Goal: Task Accomplishment & Management: Complete application form

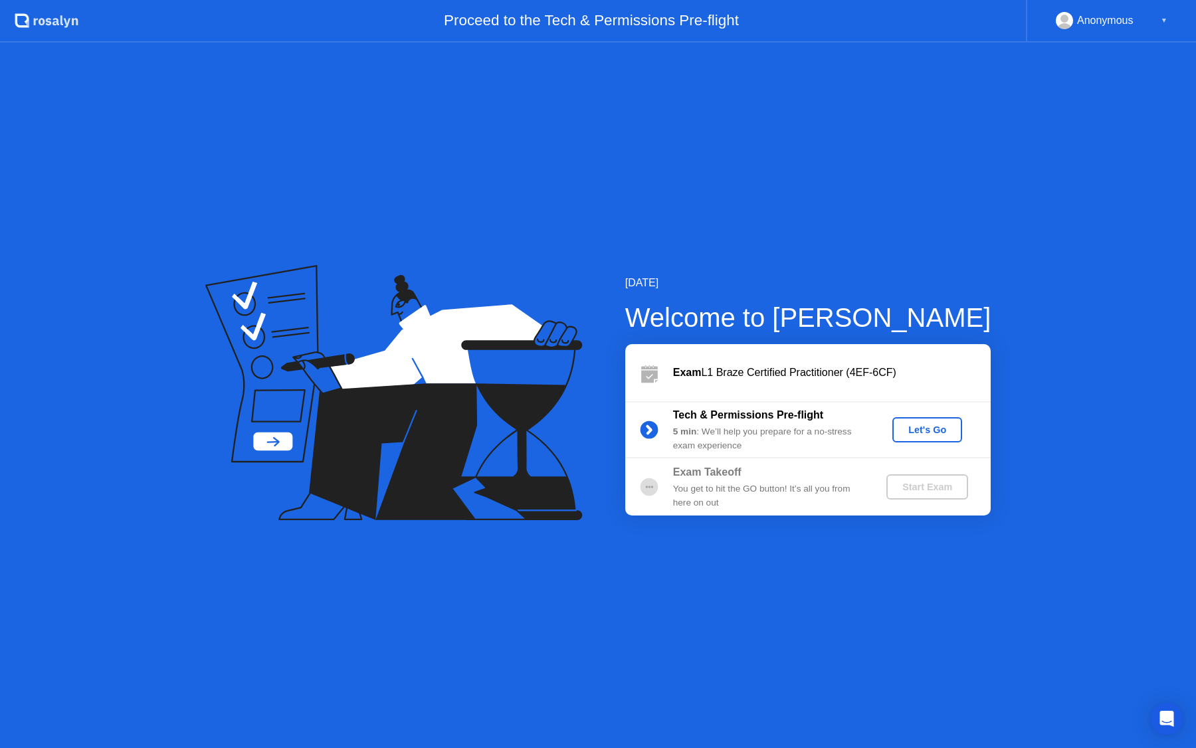
click at [933, 430] on div "Let's Go" at bounding box center [927, 430] width 59 height 11
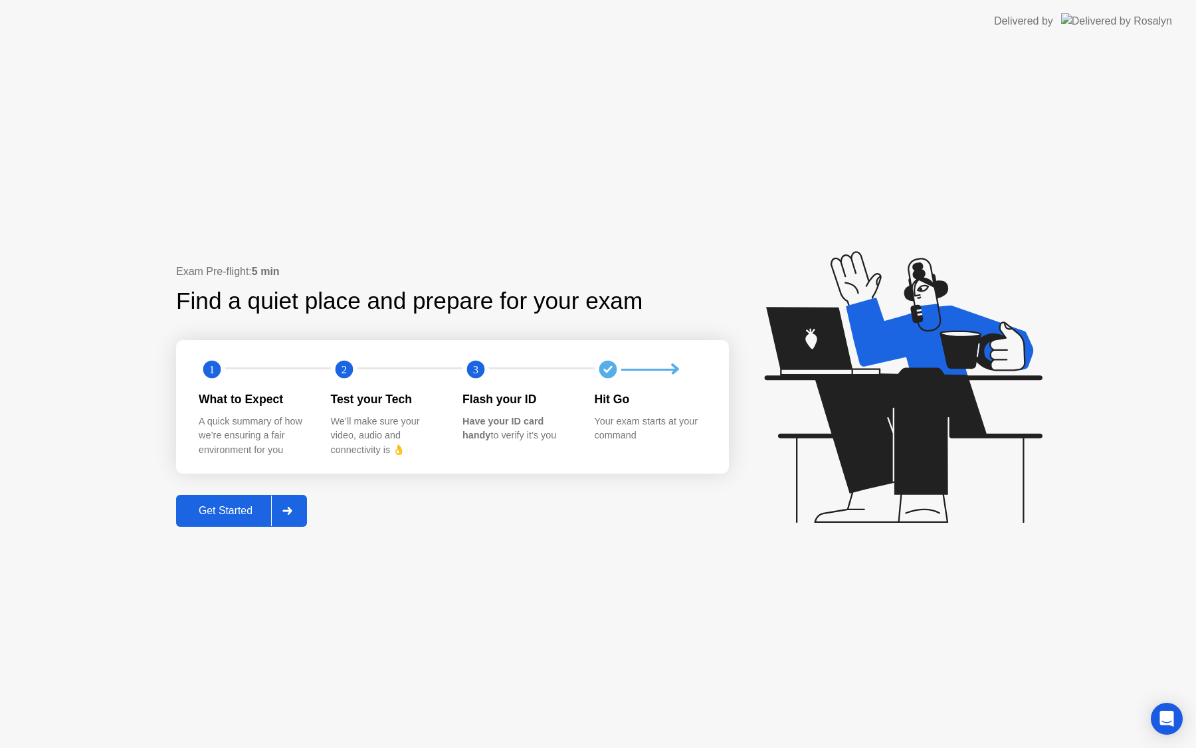
click at [232, 513] on div "Get Started" at bounding box center [225, 511] width 91 height 12
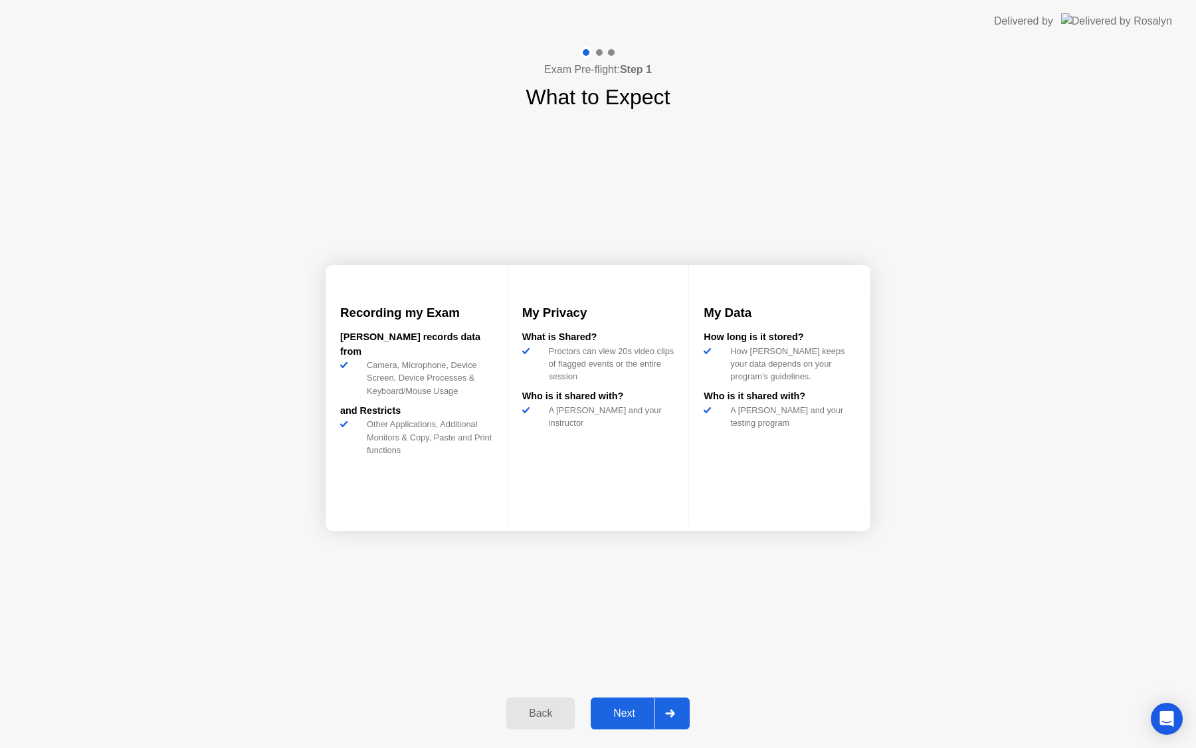
click at [621, 716] on div "Next" at bounding box center [624, 714] width 59 height 12
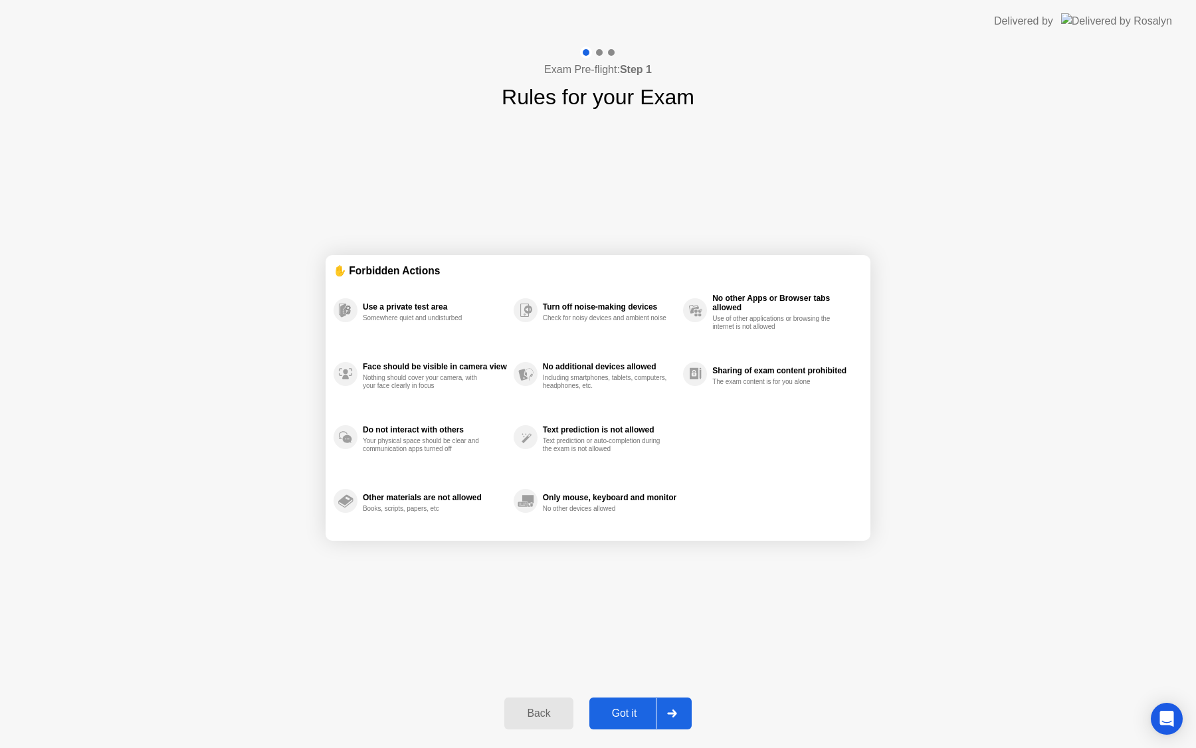
click at [638, 713] on div "Got it" at bounding box center [624, 714] width 62 height 12
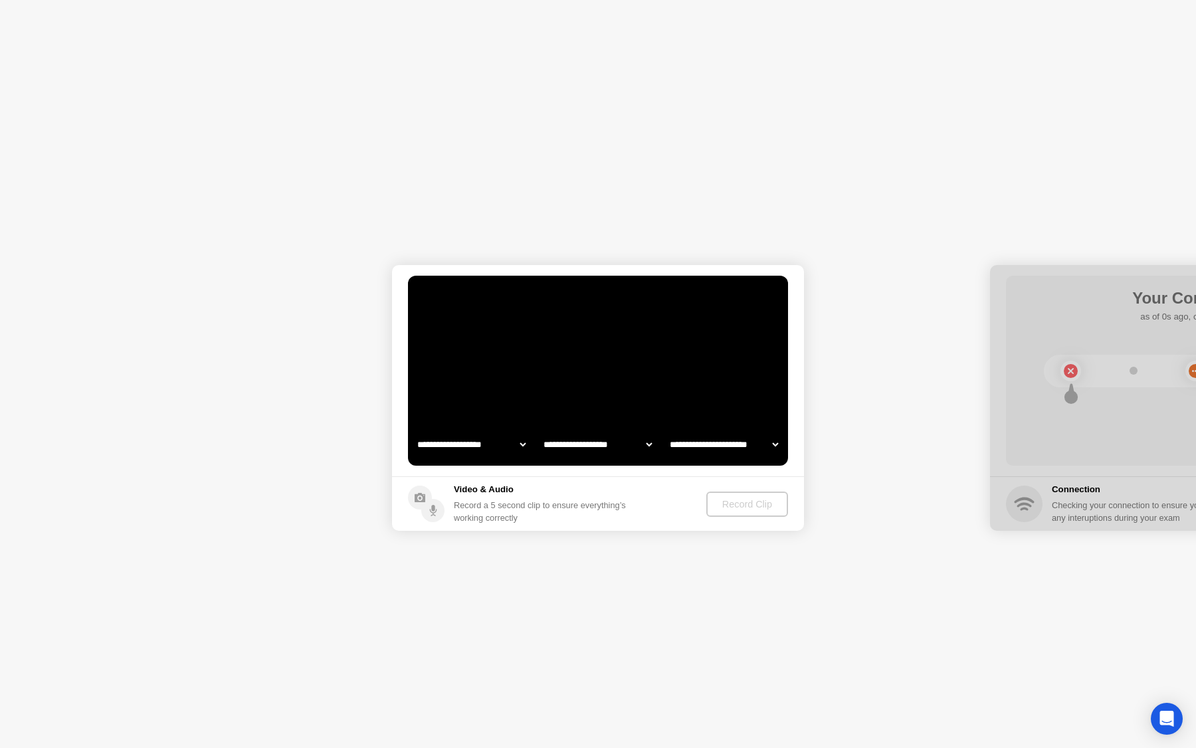
select select "**********"
select select "*******"
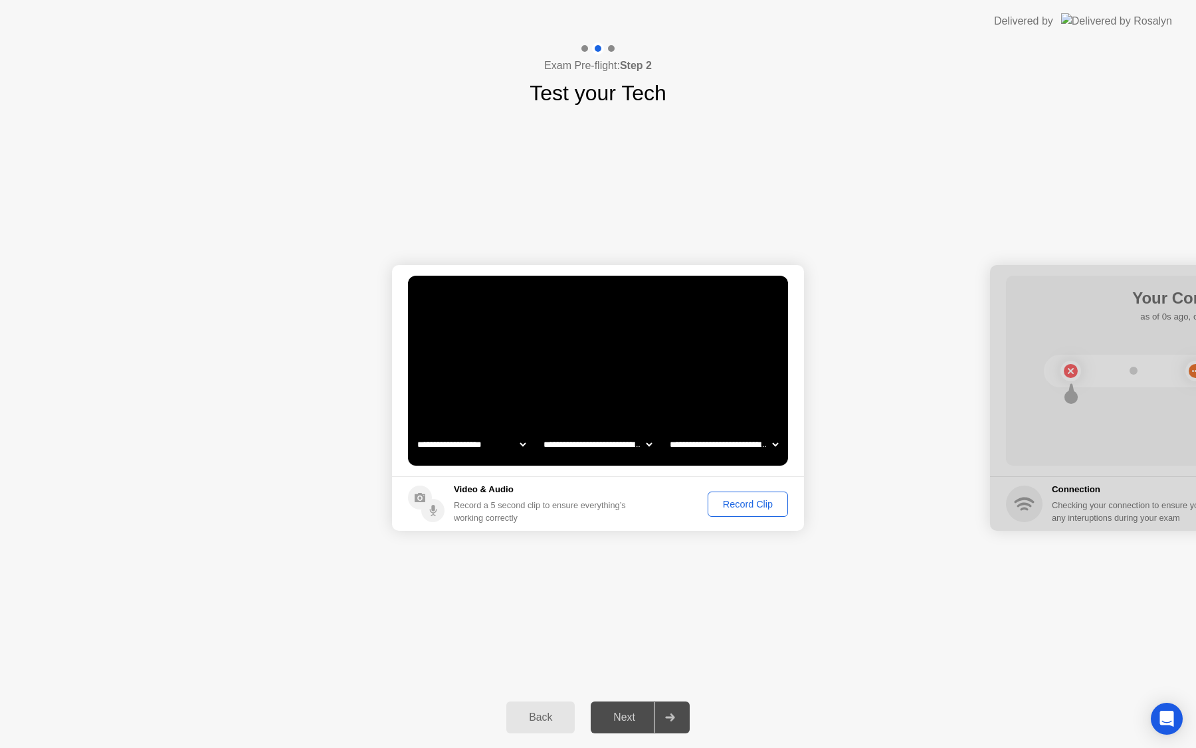
drag, startPoint x: 1113, startPoint y: 358, endPoint x: 1029, endPoint y: 341, distance: 85.3
click at [1029, 341] on div at bounding box center [1196, 398] width 412 height 266
drag, startPoint x: 1082, startPoint y: 289, endPoint x: 1001, endPoint y: 289, distance: 81.7
click at [1001, 289] on div at bounding box center [1196, 398] width 412 height 266
click at [750, 507] on div "Record Clip" at bounding box center [747, 504] width 71 height 11
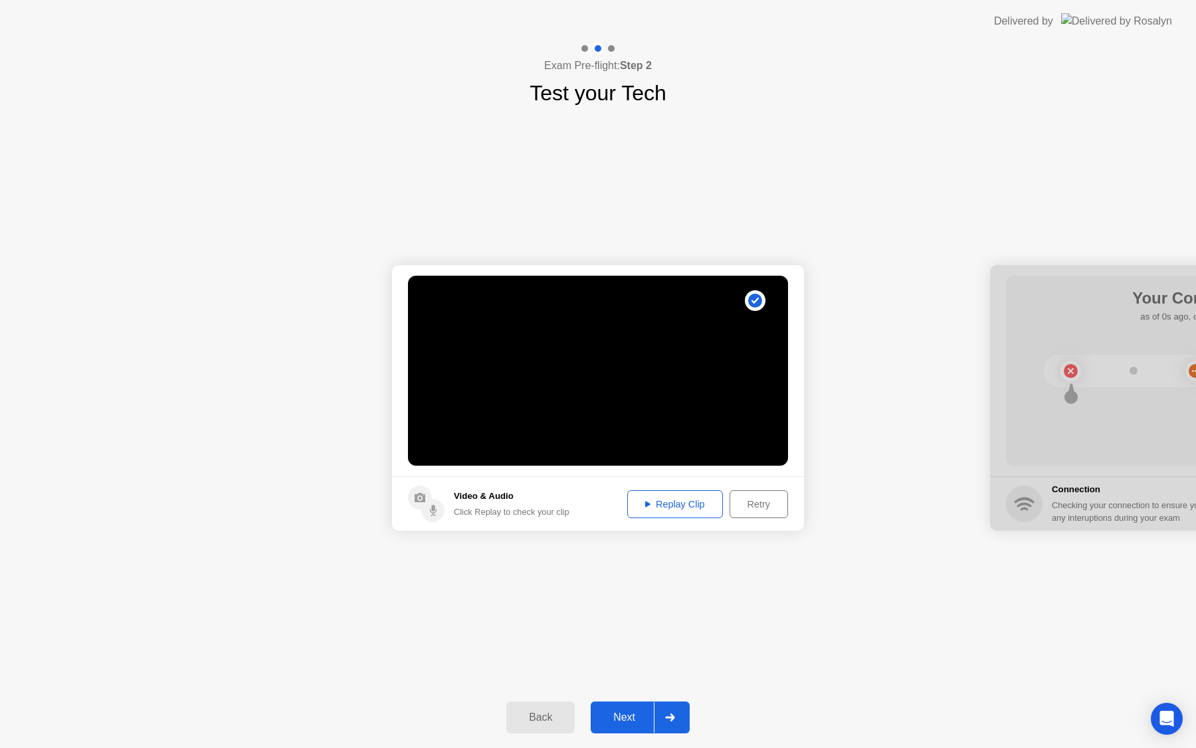
click at [682, 507] on div "Replay Clip" at bounding box center [675, 504] width 86 height 11
click at [673, 503] on div "Replay Clip" at bounding box center [675, 504] width 86 height 11
click at [626, 723] on div "Next" at bounding box center [624, 718] width 59 height 12
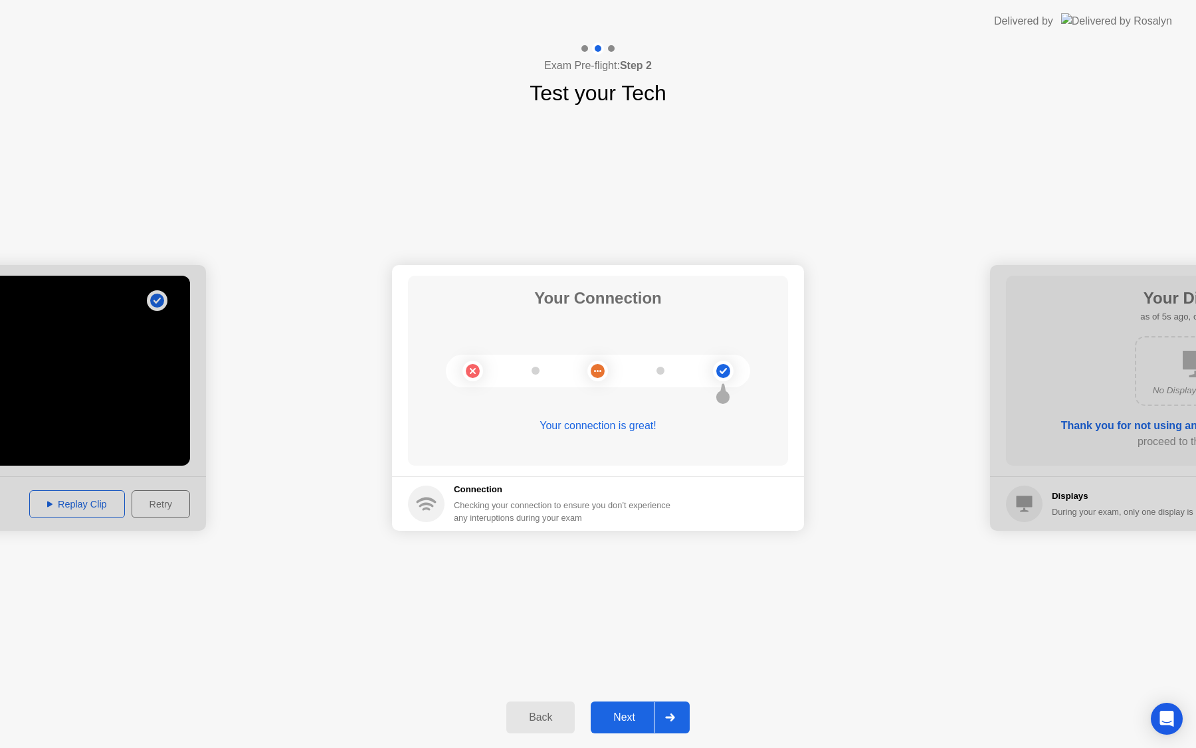
click at [626, 723] on div "Next" at bounding box center [624, 718] width 59 height 12
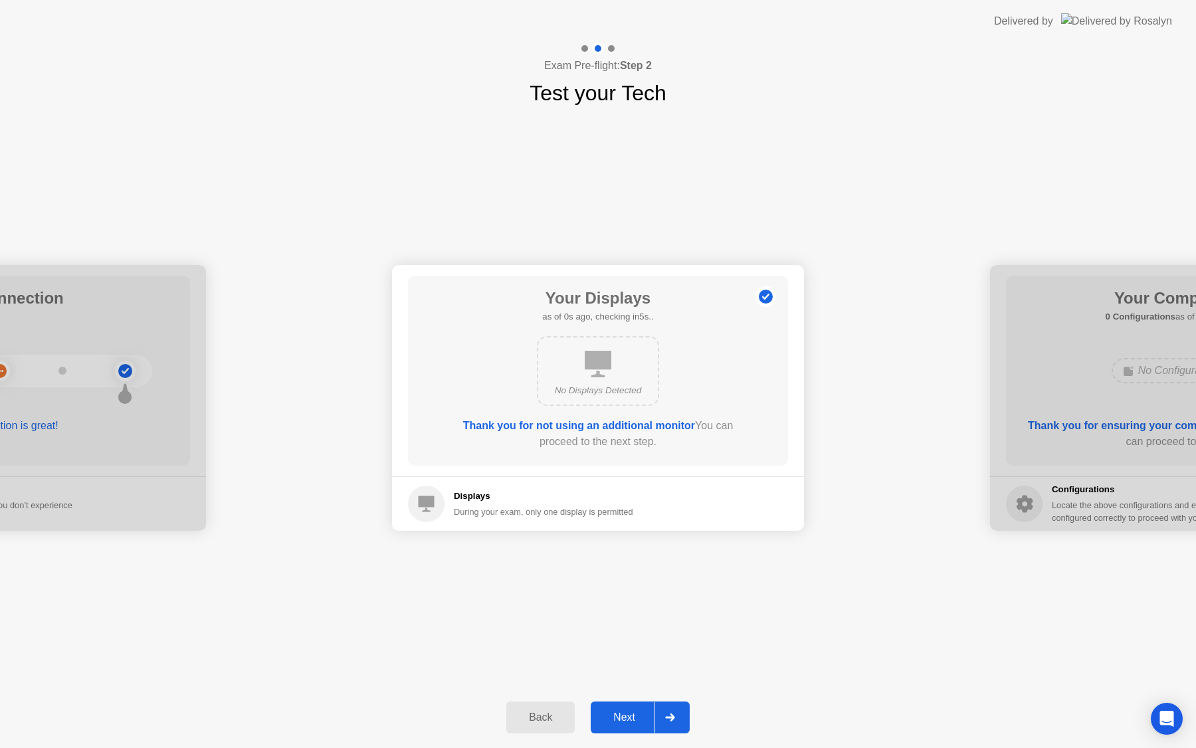
click at [626, 723] on div "Next" at bounding box center [624, 718] width 59 height 12
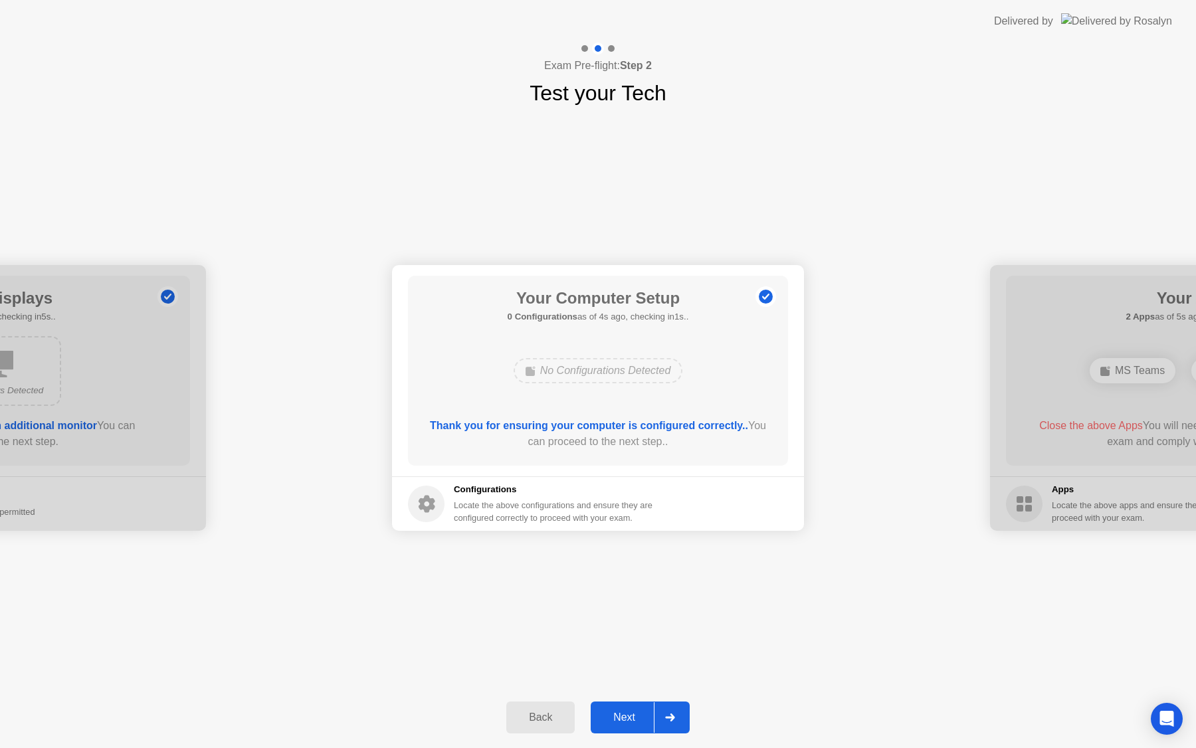
click at [626, 723] on div "Next" at bounding box center [624, 718] width 59 height 12
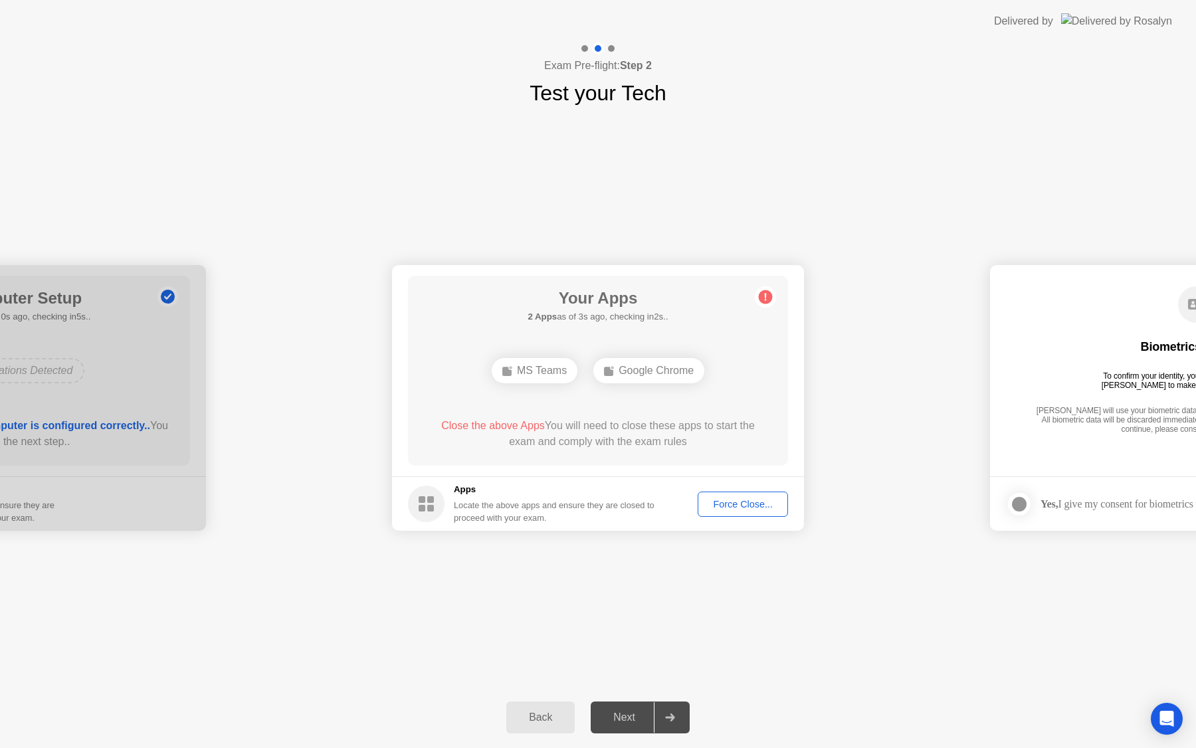
click at [664, 370] on div "Google Chrome" at bounding box center [648, 370] width 111 height 25
click at [733, 506] on div "Force Close..." at bounding box center [742, 504] width 81 height 11
click at [743, 504] on div "Force Close..." at bounding box center [742, 504] width 81 height 11
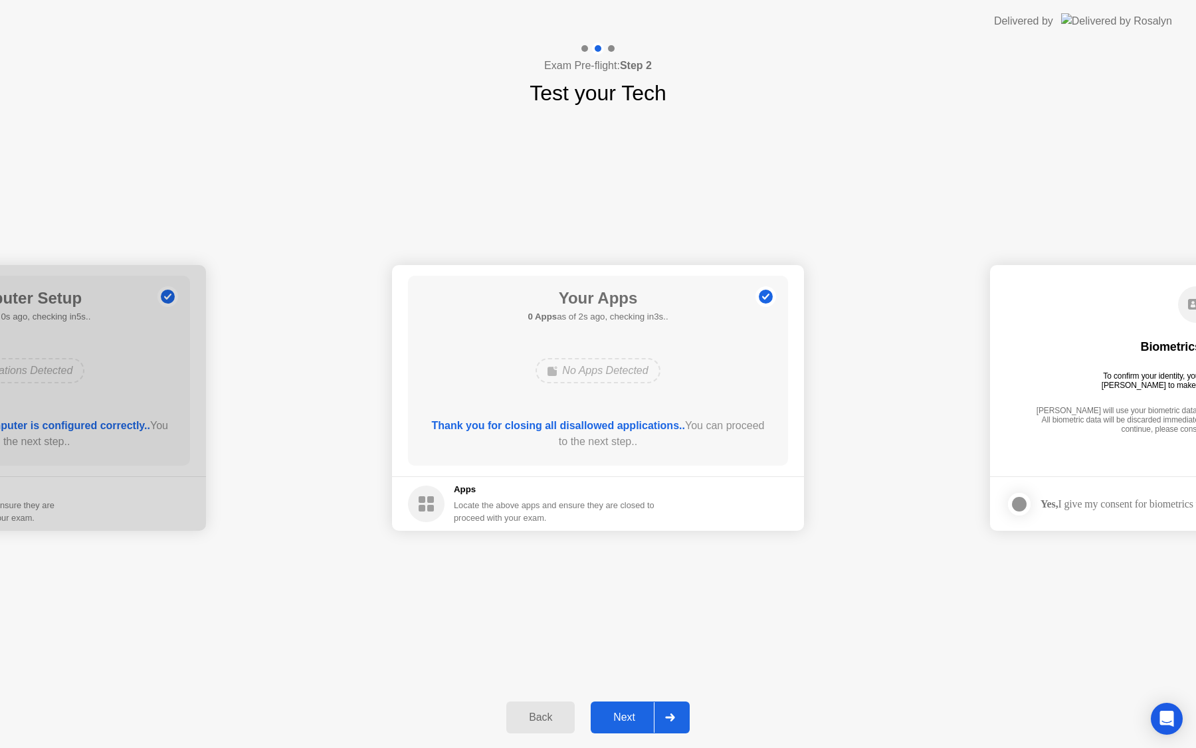
click at [619, 718] on div "Next" at bounding box center [624, 718] width 59 height 12
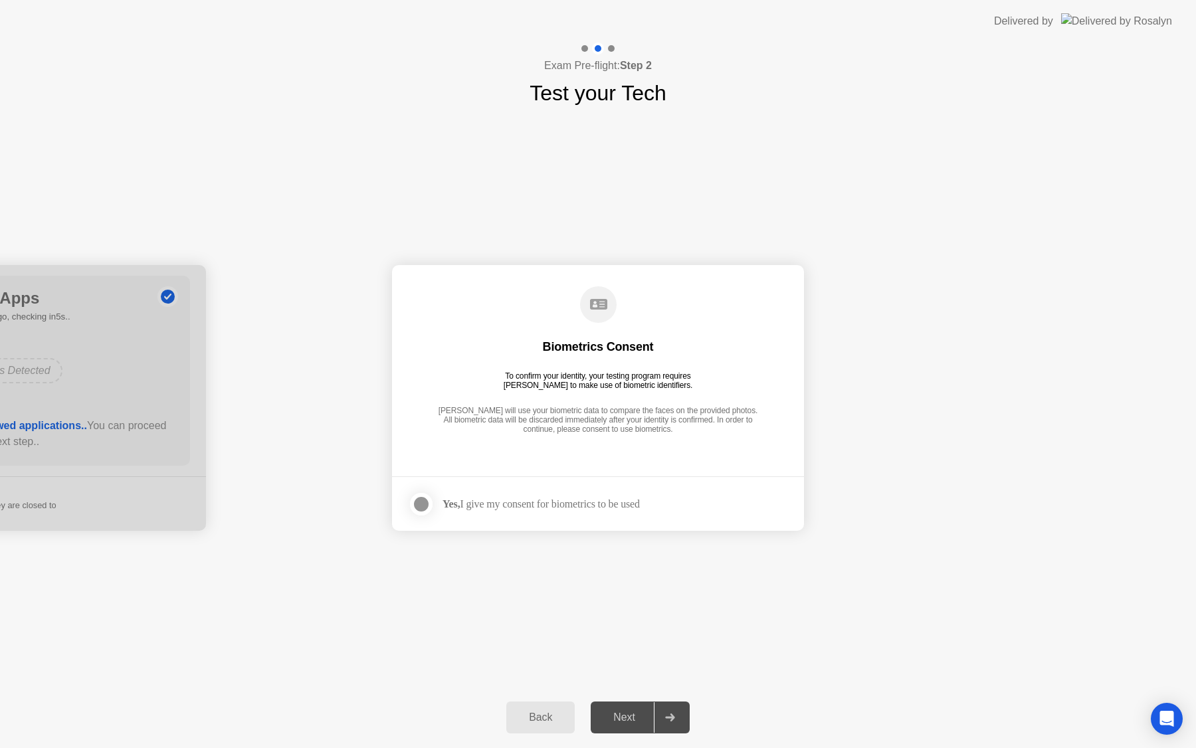
click at [423, 505] on div at bounding box center [421, 504] width 16 height 16
click at [628, 716] on div "Next" at bounding box center [624, 718] width 59 height 12
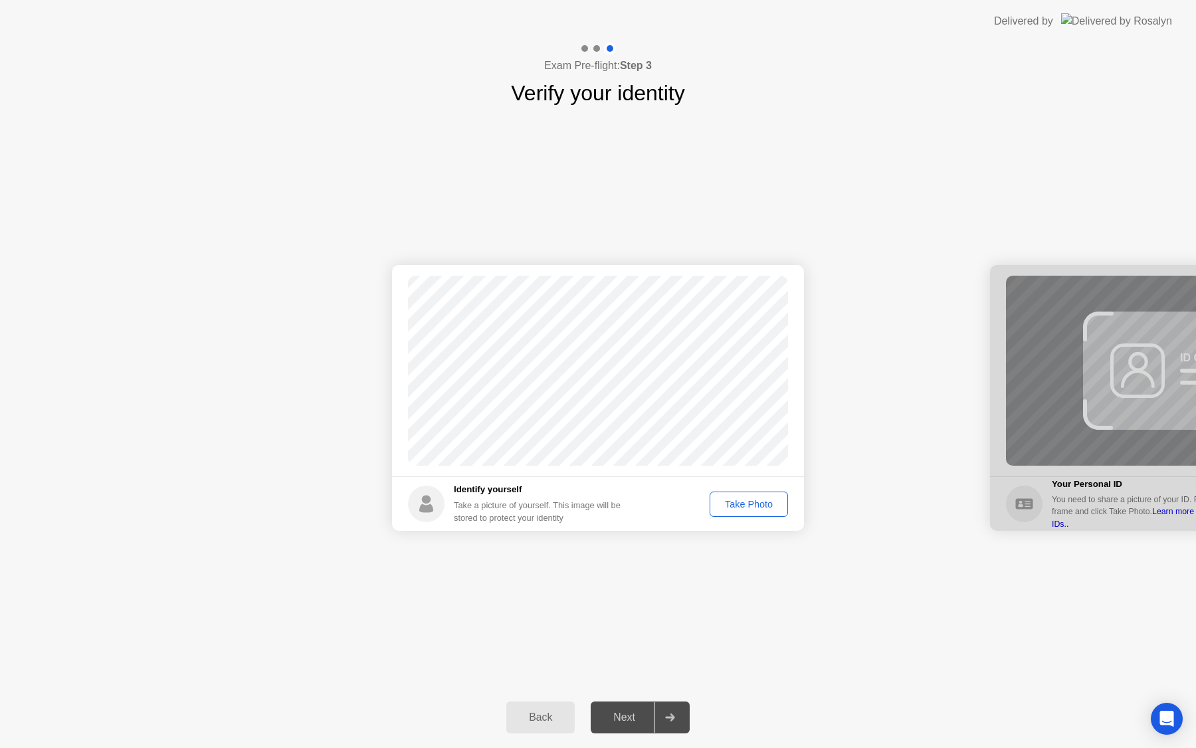
click at [749, 507] on div "Take Photo" at bounding box center [748, 504] width 69 height 11
click at [759, 503] on div "Retake" at bounding box center [757, 504] width 52 height 11
click at [759, 503] on div "Take Photo" at bounding box center [748, 504] width 69 height 11
click at [755, 505] on div "Retake" at bounding box center [757, 504] width 52 height 11
click at [755, 505] on div "Take Photo" at bounding box center [748, 504] width 69 height 11
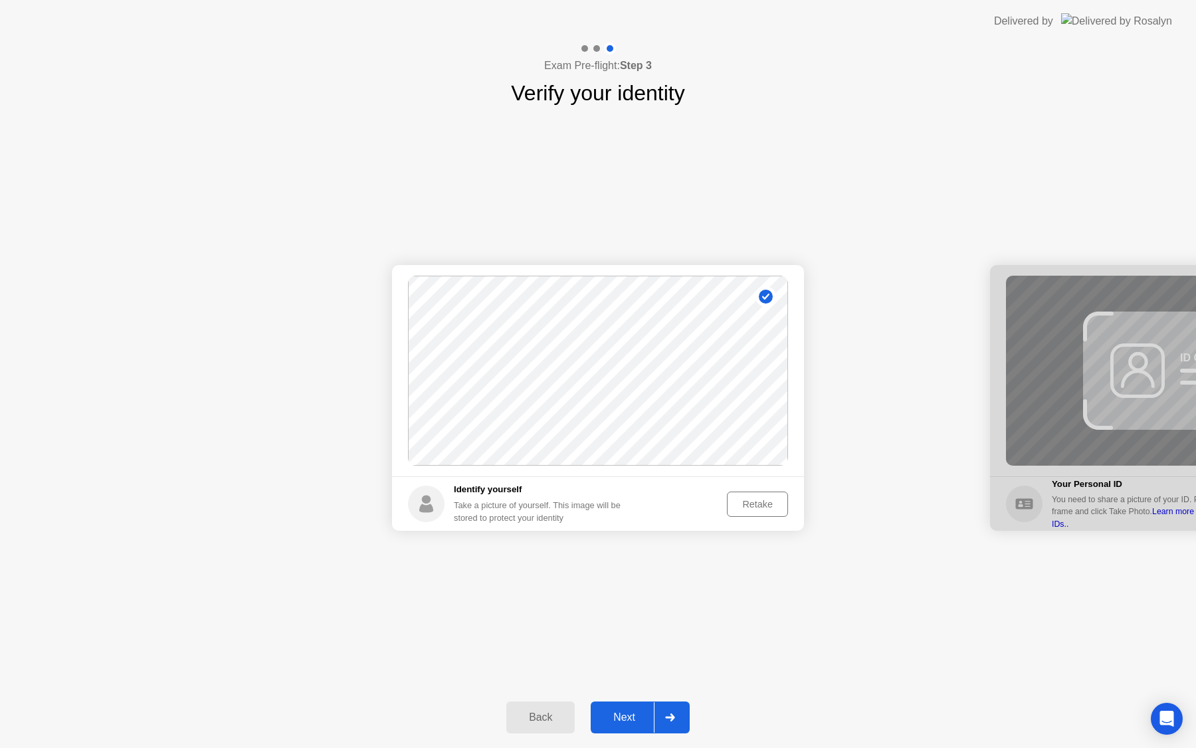
click at [625, 716] on div "Next" at bounding box center [624, 718] width 59 height 12
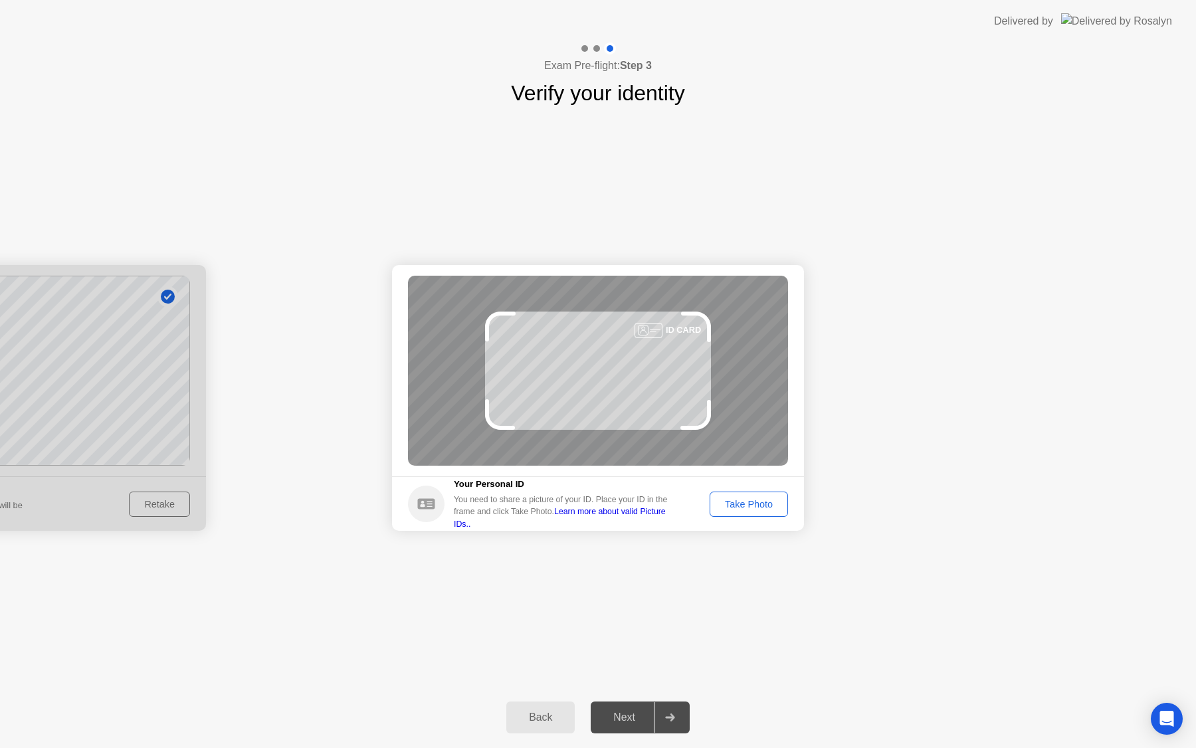
click at [646, 517] on link "Learn more about valid Picture IDs.." at bounding box center [560, 517] width 212 height 21
click at [749, 502] on div "Take Photo" at bounding box center [748, 504] width 69 height 11
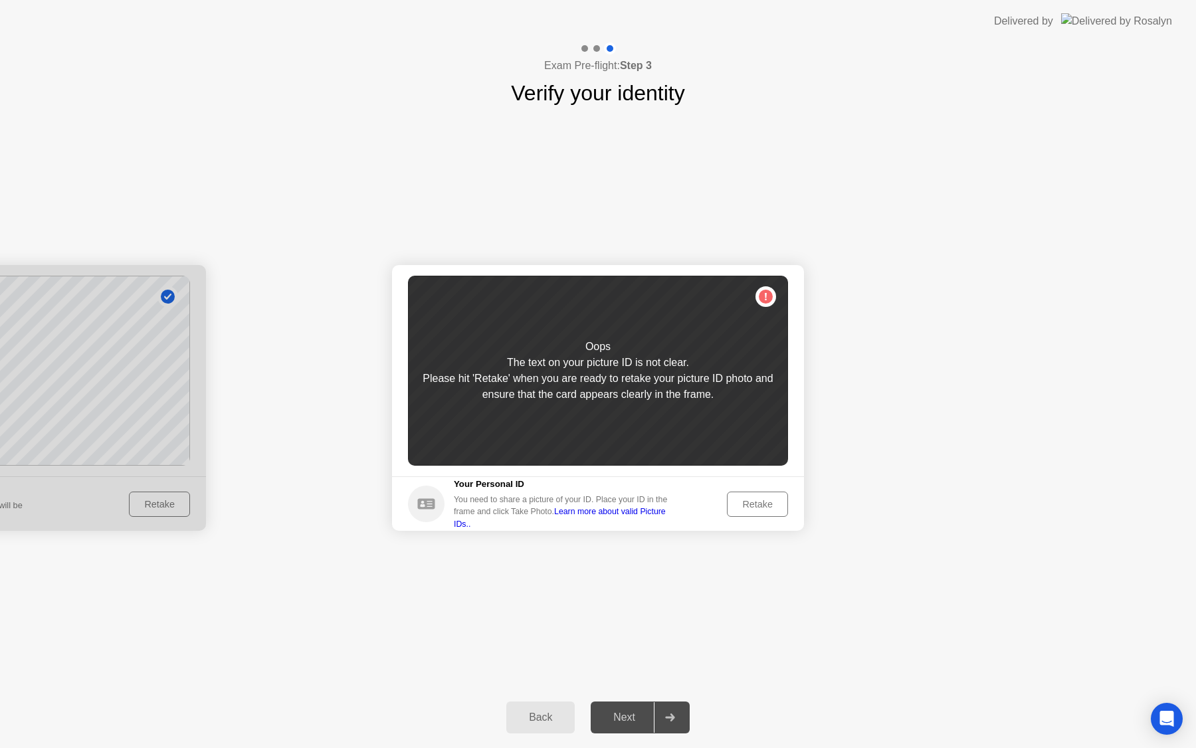
click at [749, 502] on div "Retake" at bounding box center [757, 504] width 52 height 11
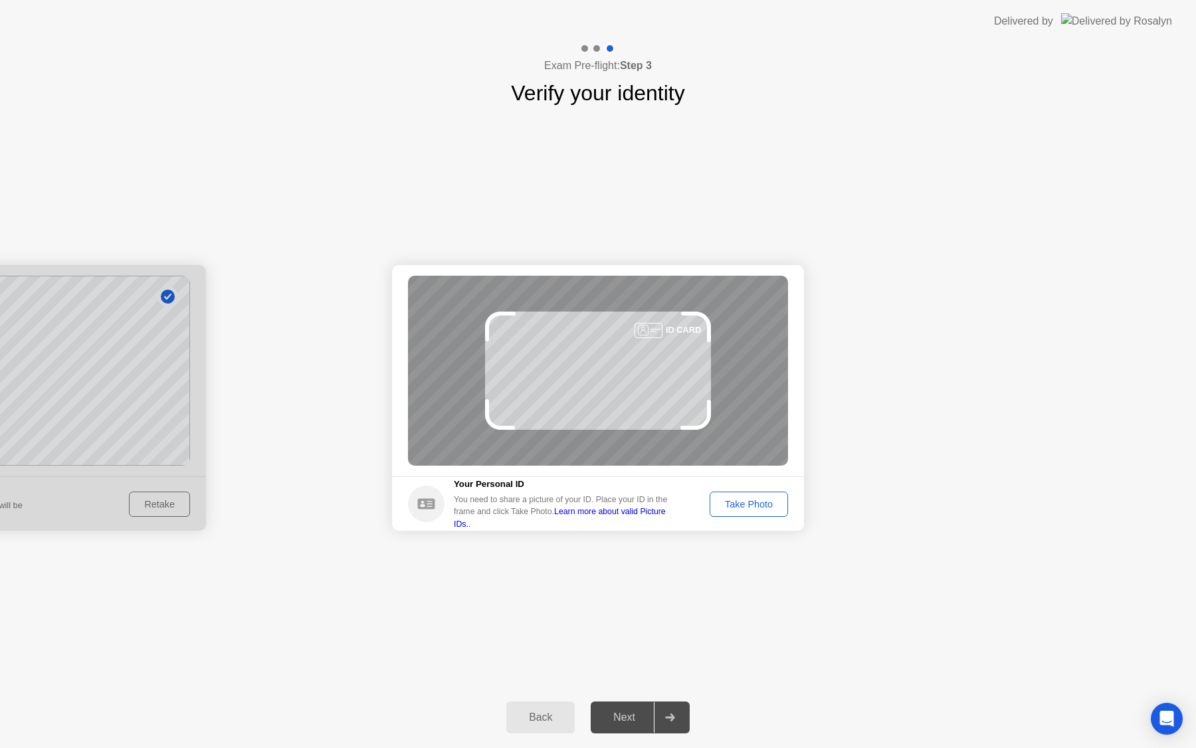
click at [749, 502] on div "Take Photo" at bounding box center [748, 504] width 69 height 11
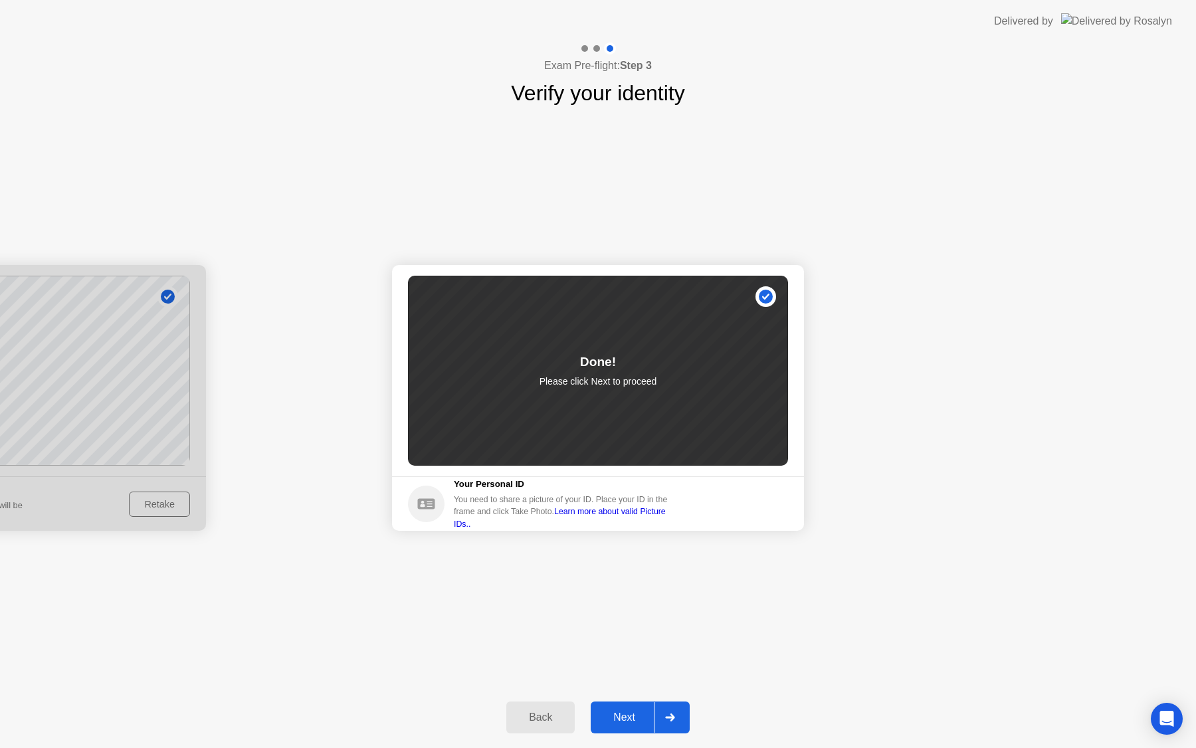
click at [628, 714] on div "Next" at bounding box center [624, 718] width 59 height 12
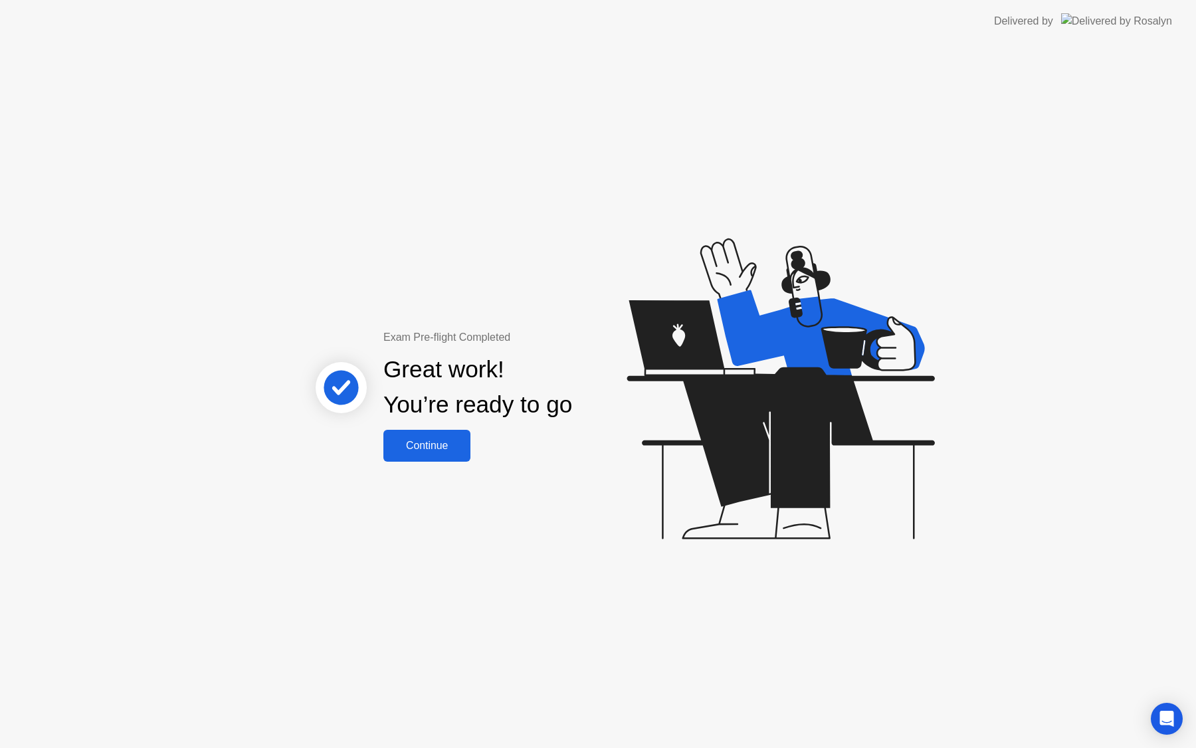
click at [440, 453] on button "Continue" at bounding box center [426, 446] width 87 height 32
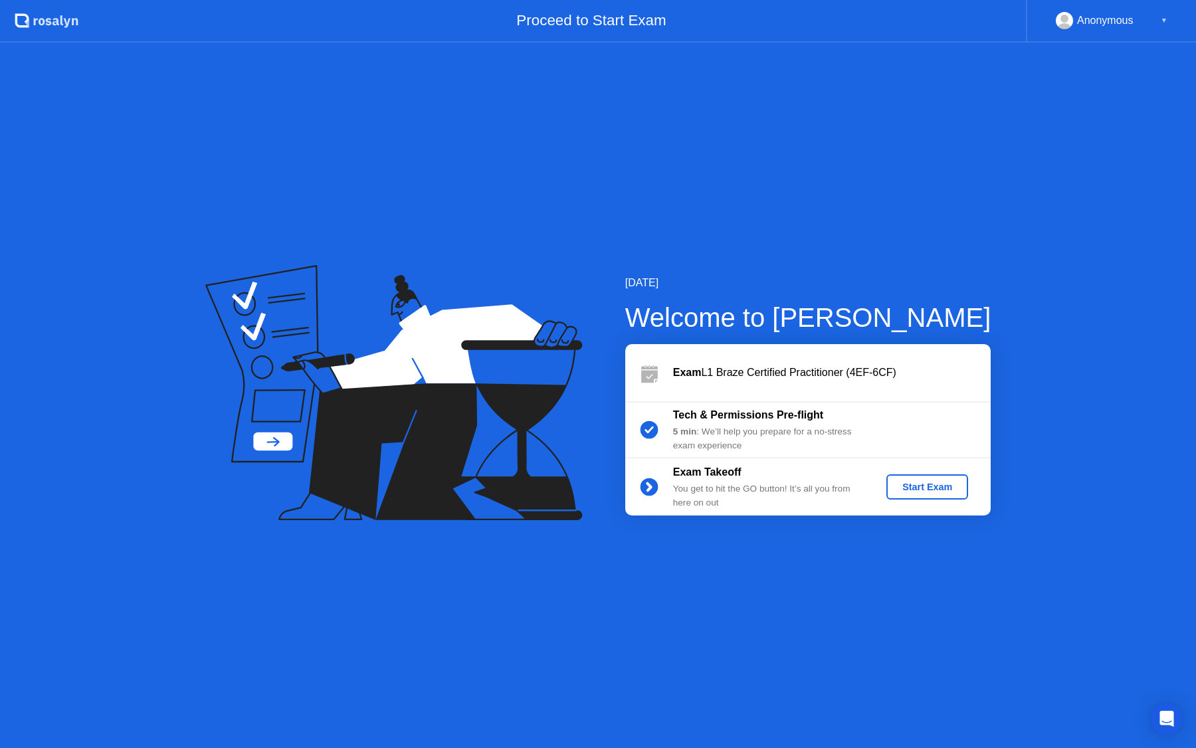
click at [942, 488] on div "Start Exam" at bounding box center [927, 487] width 71 height 11
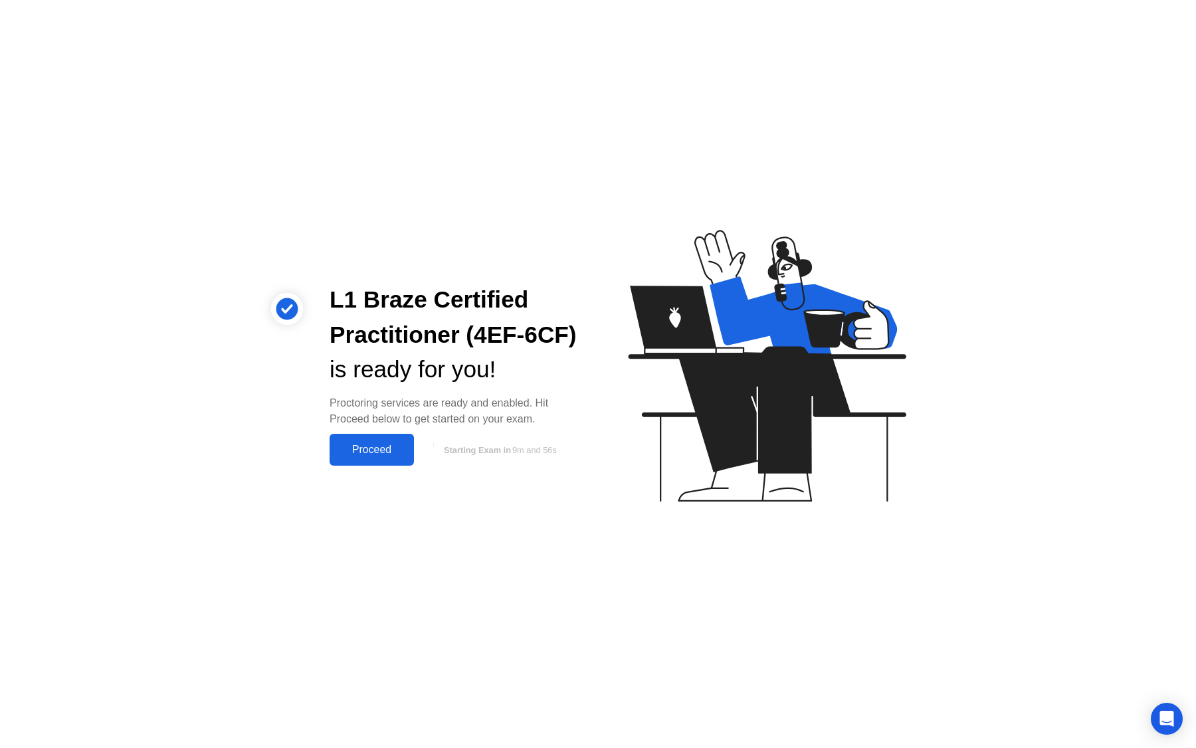
click at [390, 452] on div "Proceed" at bounding box center [372, 450] width 76 height 12
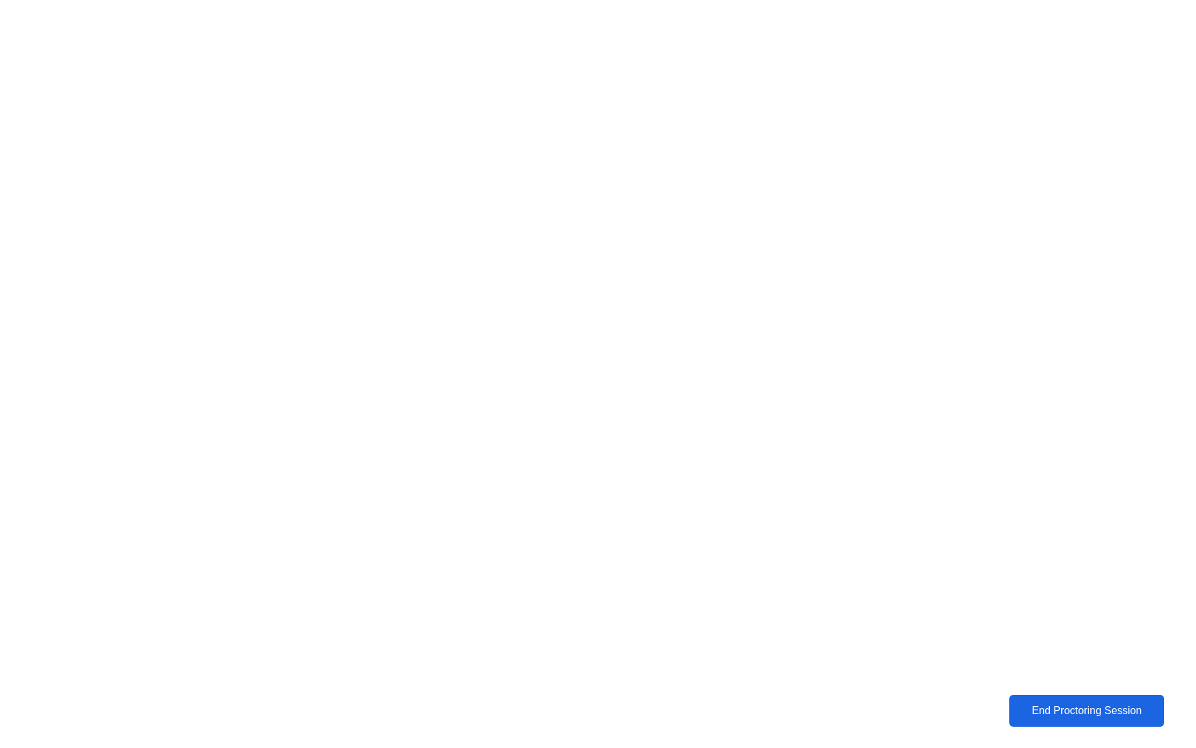
click at [1060, 712] on div "End Proctoring Session" at bounding box center [1086, 711] width 147 height 12
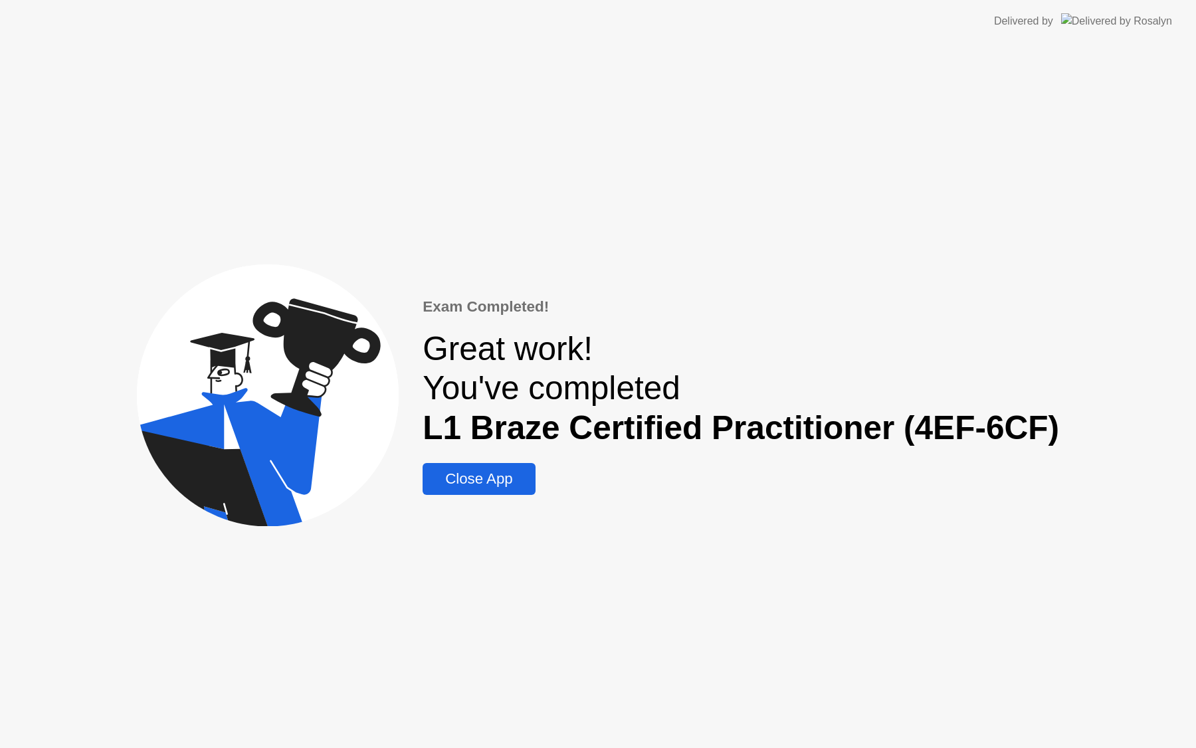
click at [490, 485] on div "Close App" at bounding box center [479, 478] width 105 height 17
